Goal: Find specific page/section: Find specific page/section

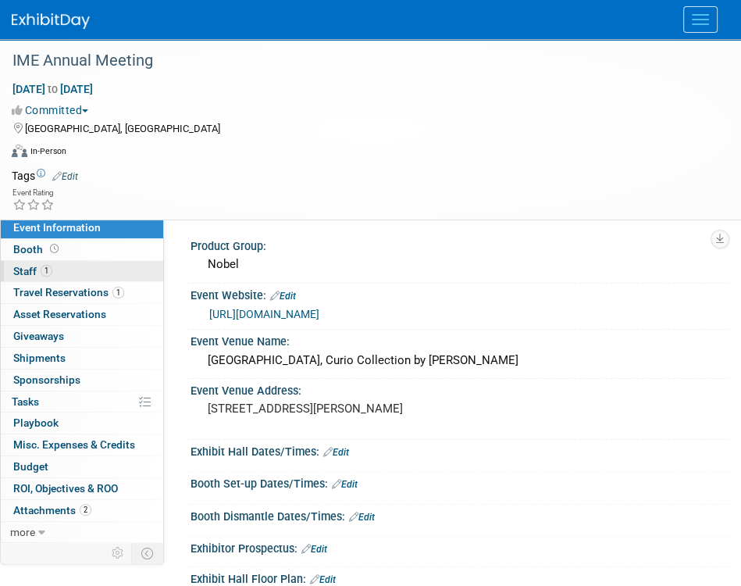
click at [32, 272] on span "Staff 1" at bounding box center [32, 271] width 39 height 12
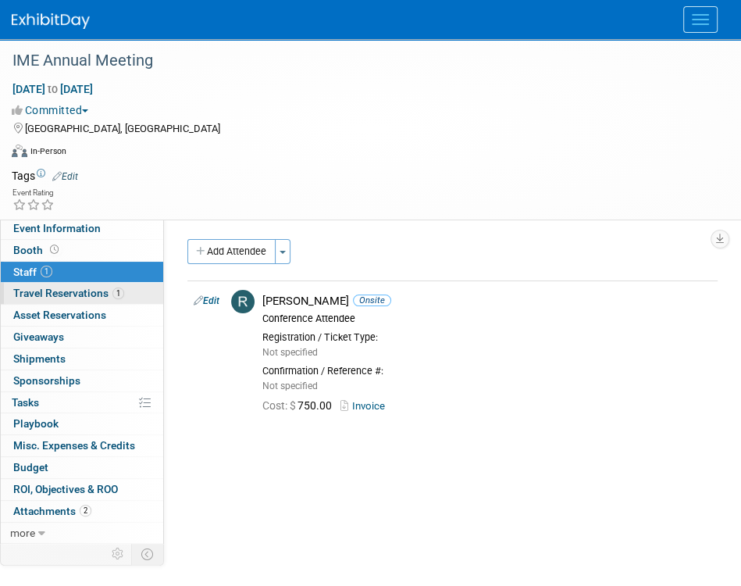
click at [80, 292] on span "Travel Reservations 1" at bounding box center [68, 293] width 111 height 12
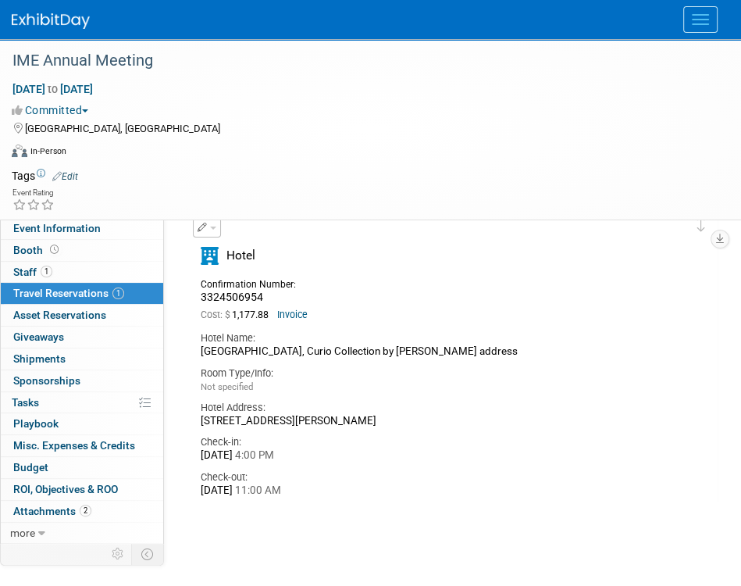
scroll to position [156, 0]
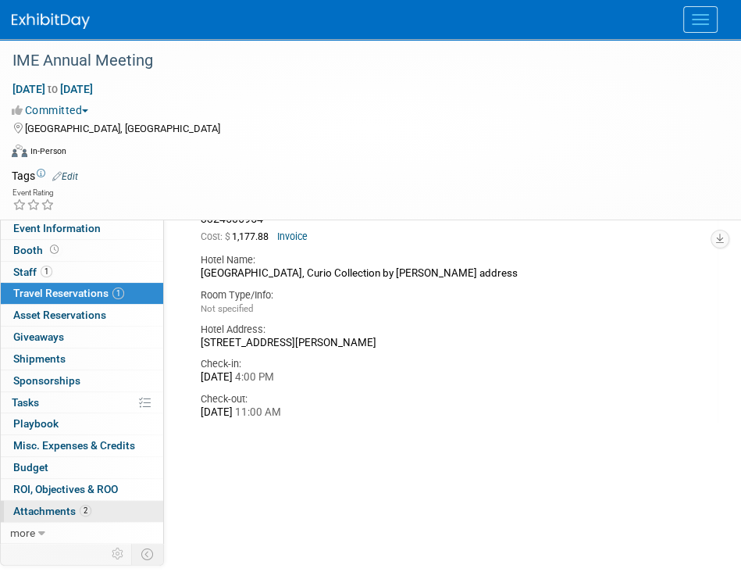
click at [59, 508] on span "Attachments 2" at bounding box center [52, 510] width 78 height 12
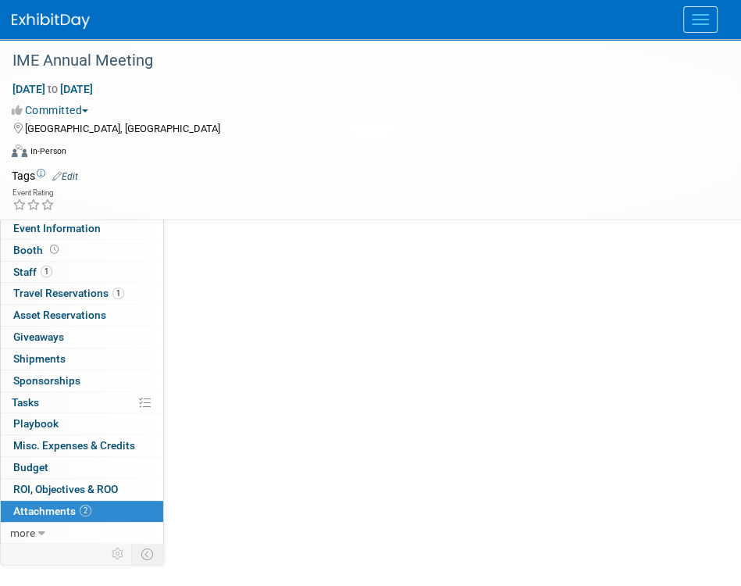
scroll to position [0, 0]
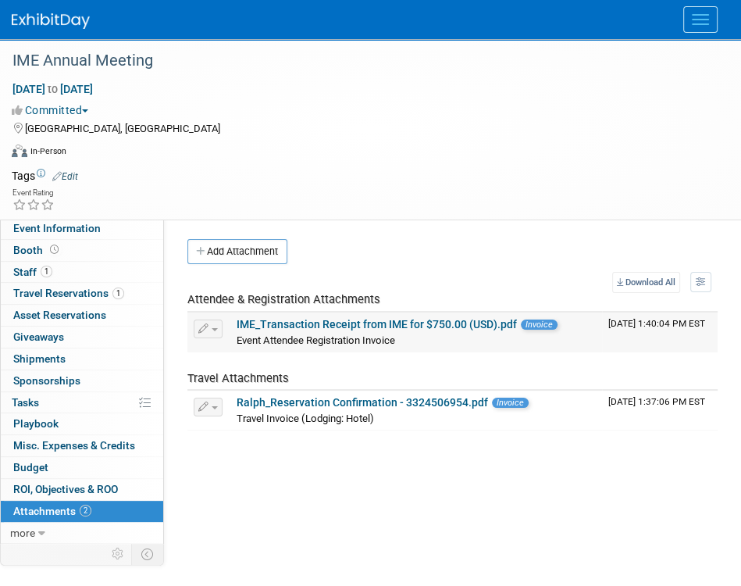
click at [369, 323] on link "IME_Transaction Receipt from IME for $750.00 (USD).pdf" at bounding box center [377, 324] width 280 height 12
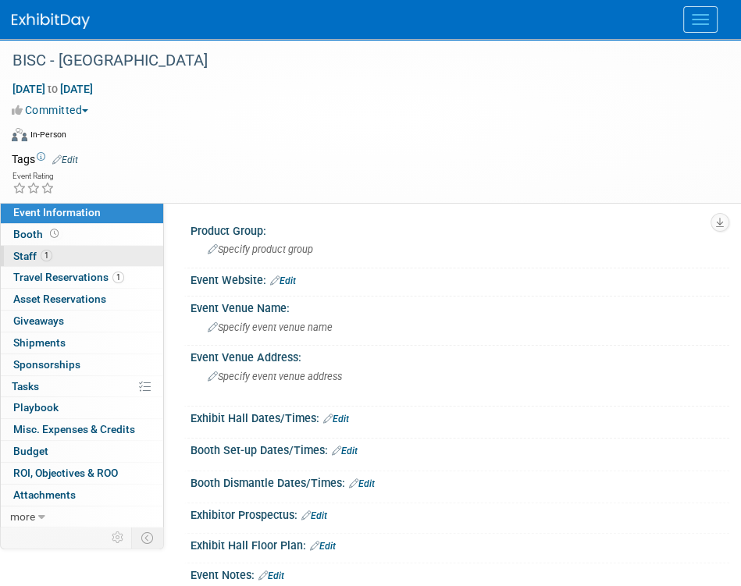
click at [20, 250] on span "Staff 1" at bounding box center [32, 256] width 39 height 12
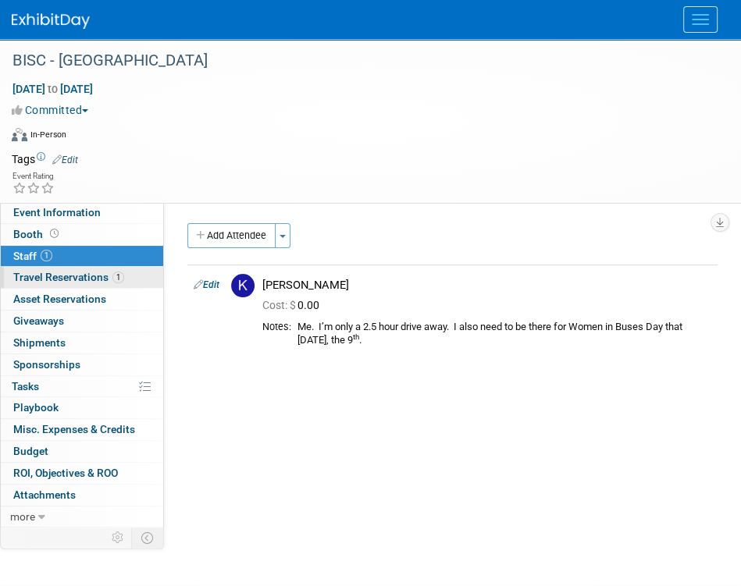
click at [83, 276] on span "Travel Reservations 1" at bounding box center [68, 277] width 111 height 12
